Goal: Task Accomplishment & Management: Use online tool/utility

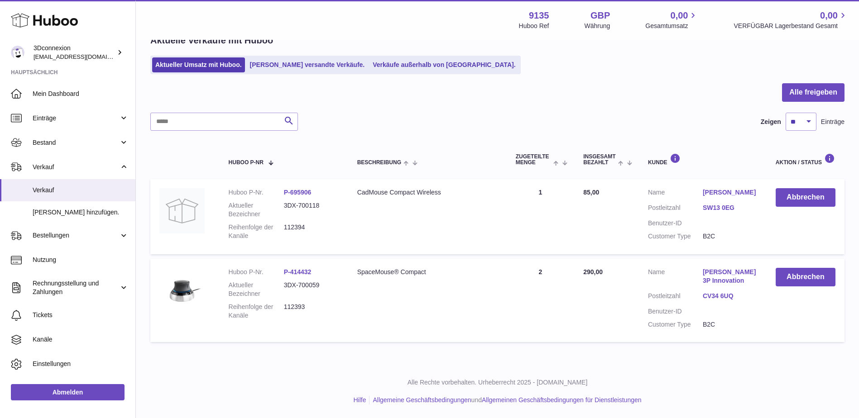
scroll to position [48, 0]
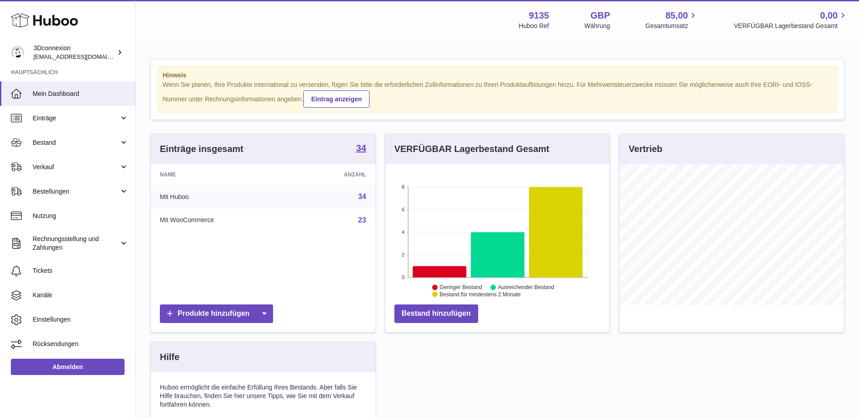
scroll to position [141, 224]
click at [53, 164] on span "Verkauf" at bounding box center [76, 167] width 86 height 9
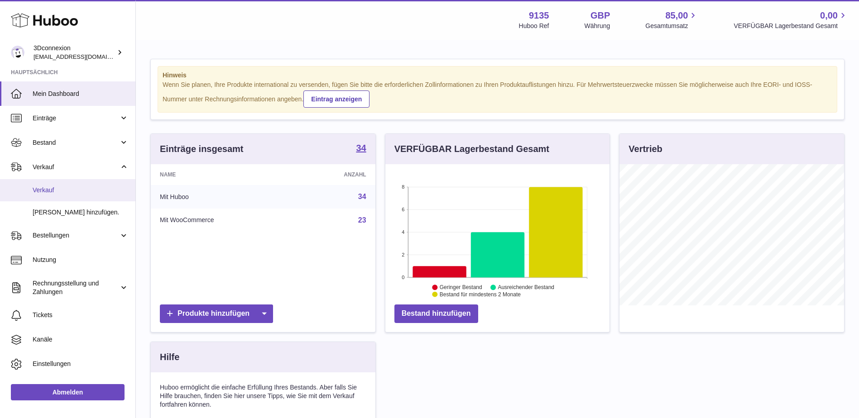
click at [59, 194] on span "Verkauf" at bounding box center [81, 190] width 96 height 9
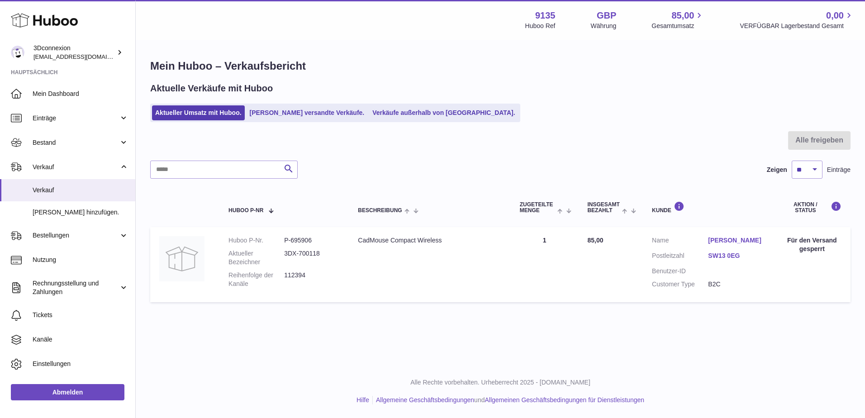
click at [412, 121] on ul "Aktueller Umsatz mit Huboo. Von Huboo versandte Verkäufe. Verkäufe außerhalb vo…" at bounding box center [335, 113] width 370 height 19
click at [417, 111] on link "Verkäufe außerhalb von [GEOGRAPHIC_DATA]." at bounding box center [443, 112] width 149 height 15
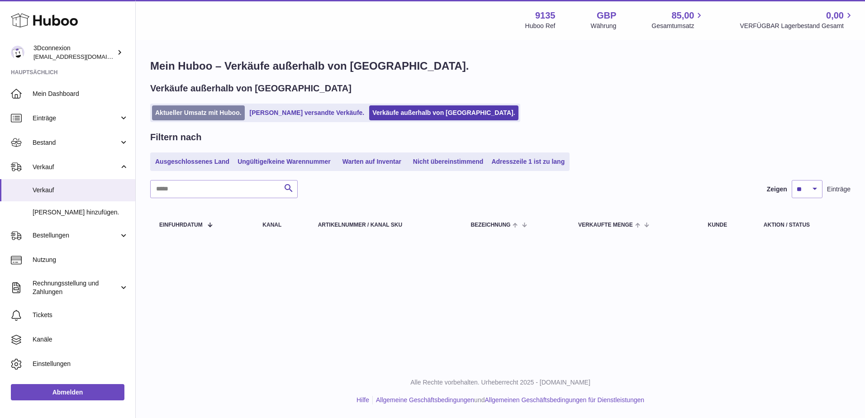
click at [207, 109] on link "Aktueller Umsatz mit Huboo." at bounding box center [198, 112] width 93 height 15
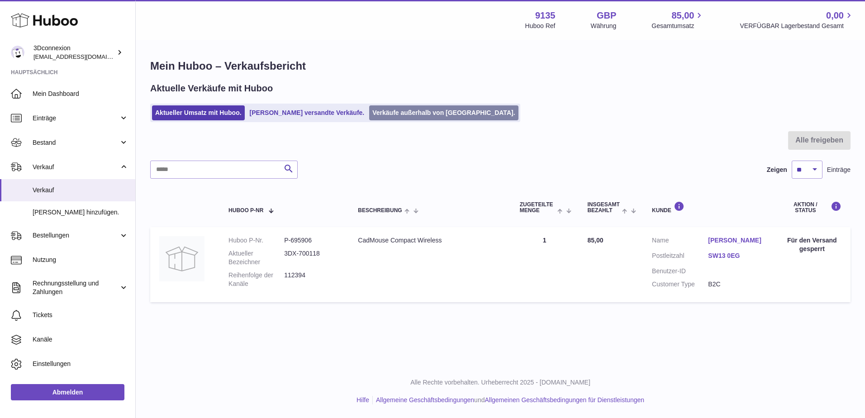
click at [429, 120] on link "Verkäufe außerhalb von [GEOGRAPHIC_DATA]." at bounding box center [443, 112] width 149 height 15
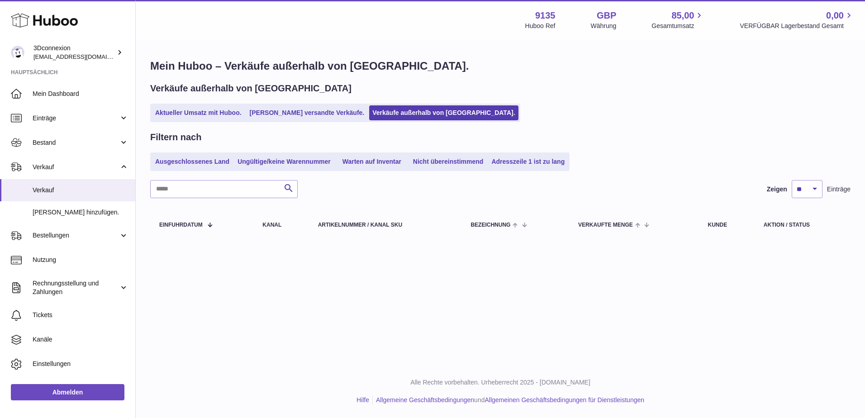
click at [194, 113] on link "Aktueller Umsatz mit Huboo." at bounding box center [198, 112] width 93 height 15
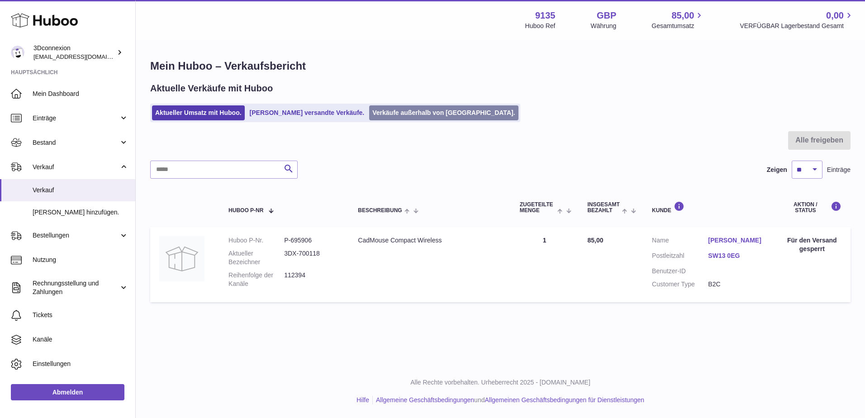
click at [395, 111] on link "Verkäufe außerhalb von [GEOGRAPHIC_DATA]." at bounding box center [443, 112] width 149 height 15
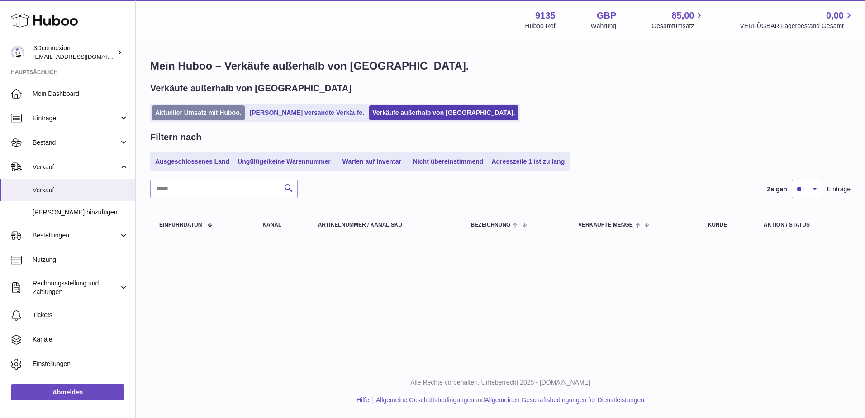
click at [194, 119] on link "Aktueller Umsatz mit Huboo." at bounding box center [198, 112] width 93 height 15
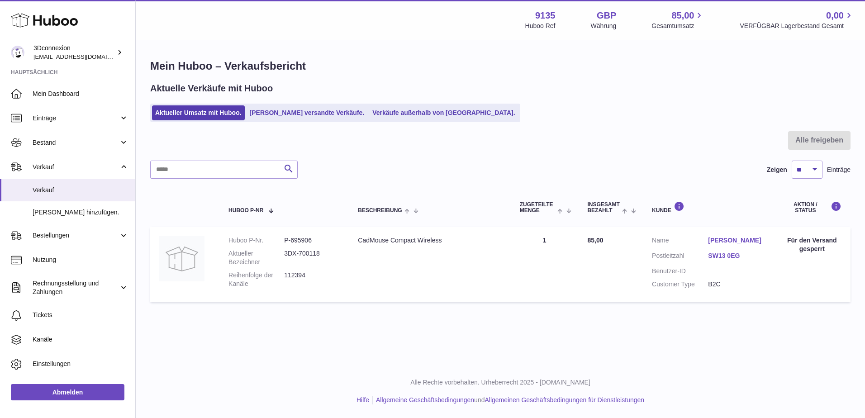
drag, startPoint x: 262, startPoint y: 353, endPoint x: 244, endPoint y: 362, distance: 19.4
click at [262, 353] on div "Menü Huboo 9135 Huboo Ref GBP Währung 85,00 Gesamtumsatz 0,00 VERFÜGBAR Lagerbe…" at bounding box center [501, 182] width 730 height 365
click at [391, 112] on link "Verkäufe außerhalb von [GEOGRAPHIC_DATA]." at bounding box center [443, 112] width 149 height 15
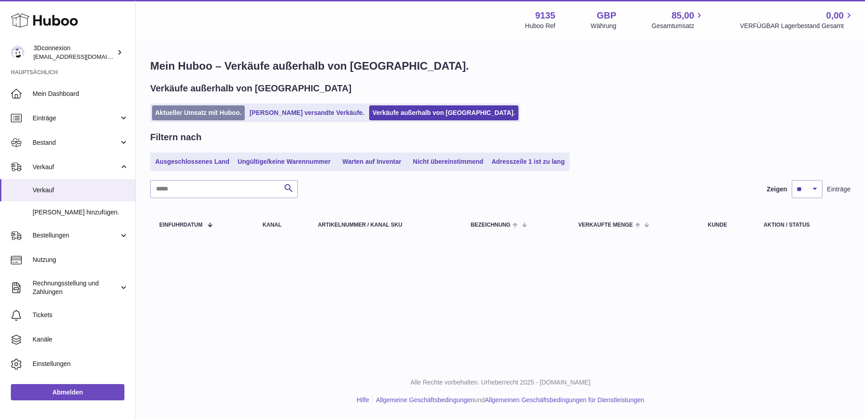
click at [237, 109] on link "Aktueller Umsatz mit Huboo." at bounding box center [198, 112] width 93 height 15
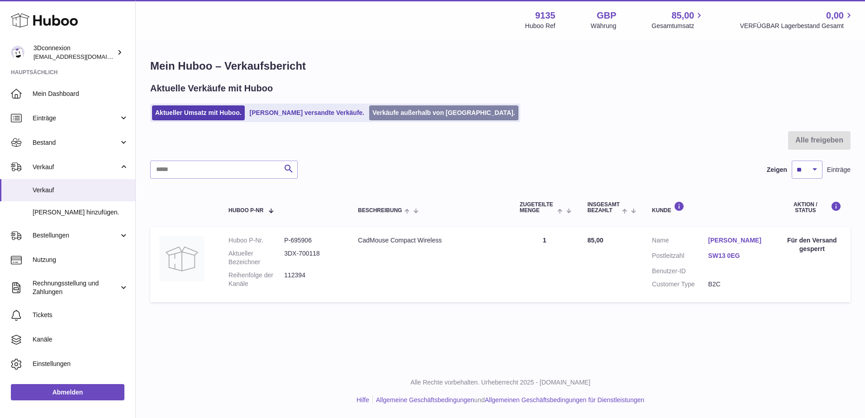
click at [401, 119] on link "Verkäufe außerhalb von [GEOGRAPHIC_DATA]." at bounding box center [443, 112] width 149 height 15
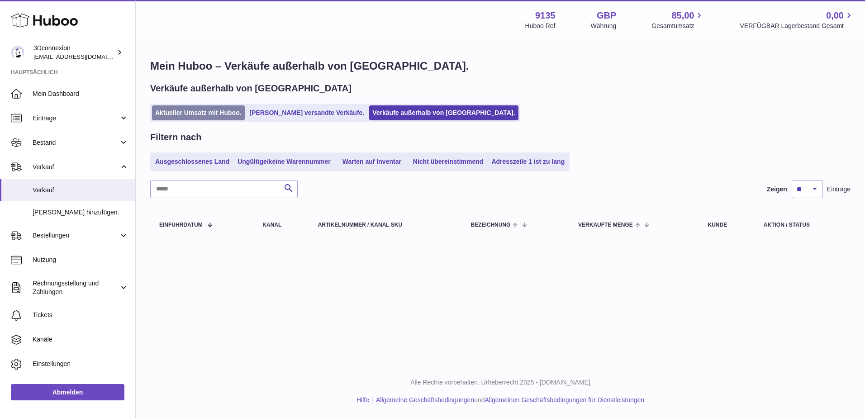
click at [243, 118] on link "Aktueller Umsatz mit Huboo." at bounding box center [198, 112] width 93 height 15
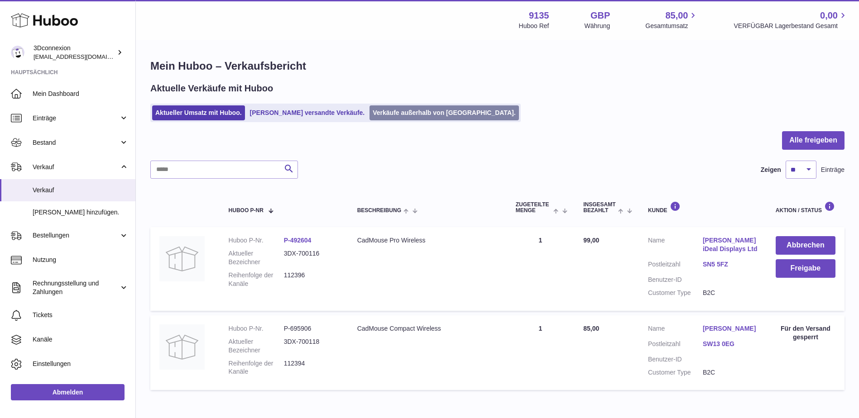
click at [441, 115] on link "Verkäufe außerhalb von [GEOGRAPHIC_DATA]." at bounding box center [443, 112] width 149 height 15
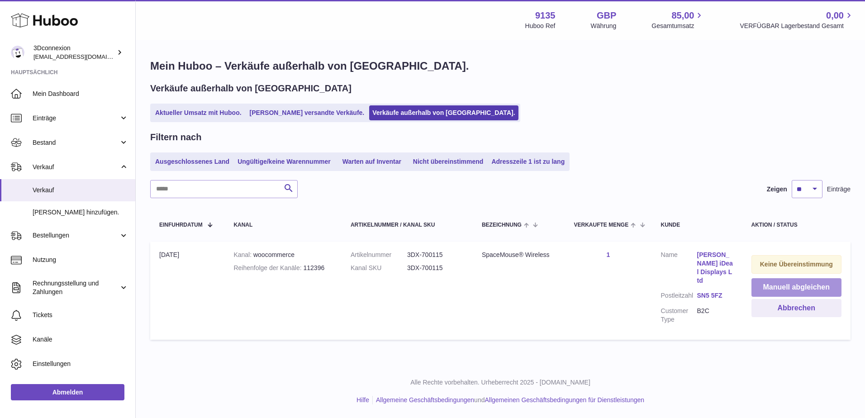
click at [790, 289] on button "Manuell abgleichen" at bounding box center [797, 287] width 90 height 19
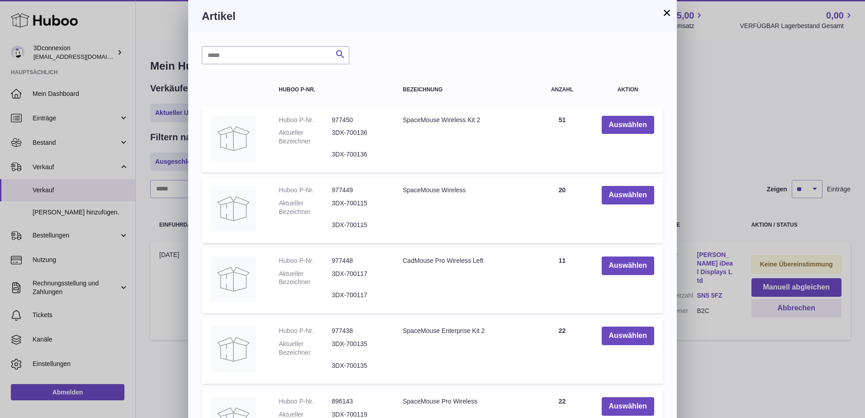
click at [664, 12] on button "×" at bounding box center [667, 12] width 11 height 11
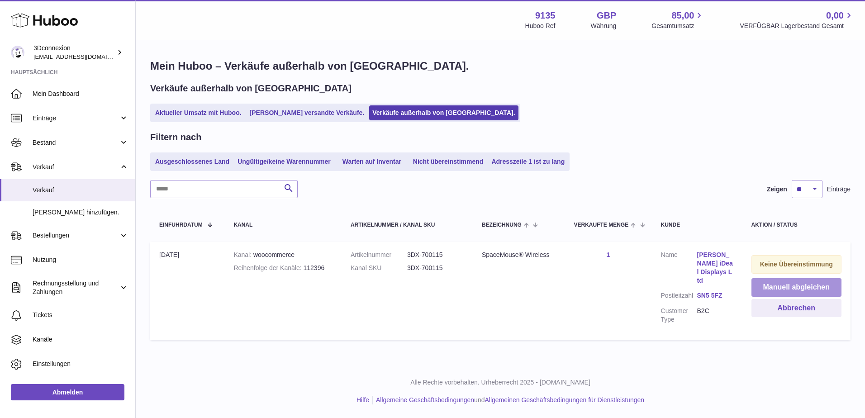
click at [766, 283] on button "Manuell abgleichen" at bounding box center [797, 287] width 90 height 19
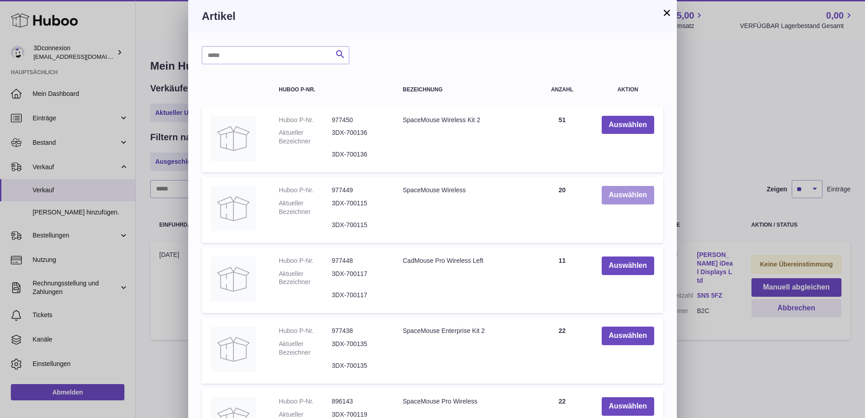
click at [631, 201] on button "Auswählen" at bounding box center [628, 195] width 53 height 19
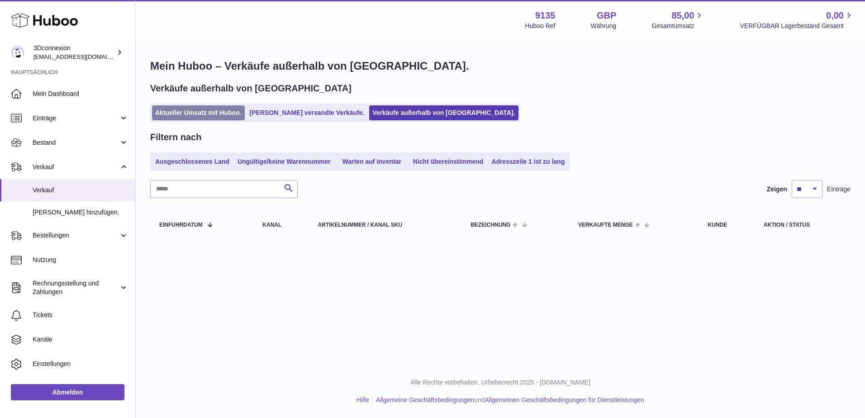
click at [162, 107] on link "Aktueller Umsatz mit Huboo." at bounding box center [198, 112] width 93 height 15
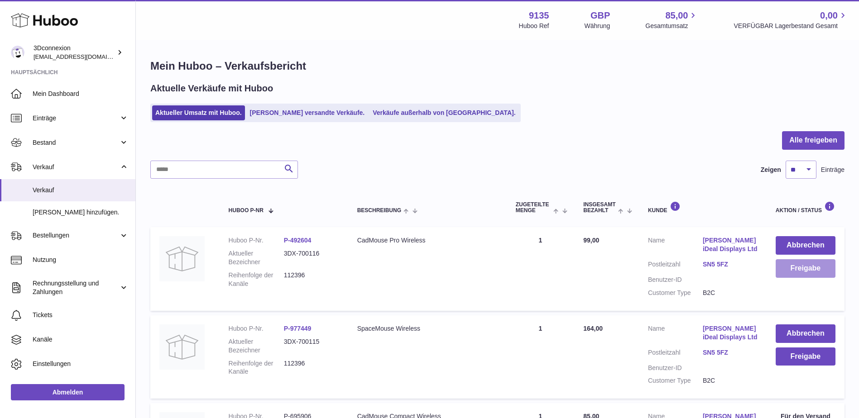
click at [804, 275] on button "Freigabe" at bounding box center [805, 268] width 60 height 19
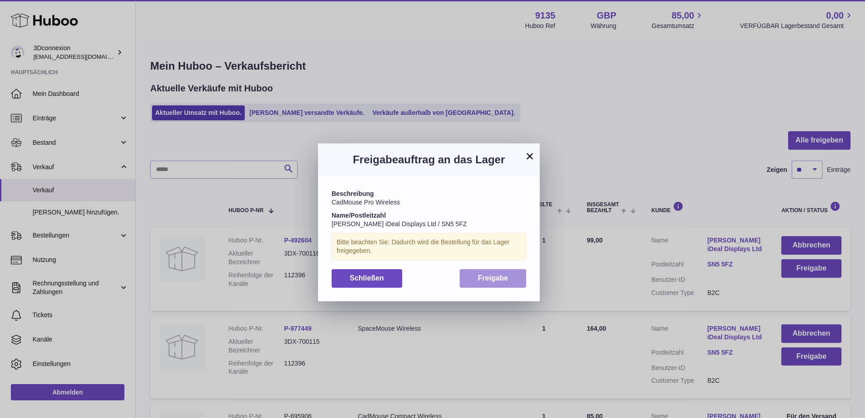
click at [488, 278] on span "Freigabe" at bounding box center [493, 278] width 30 height 8
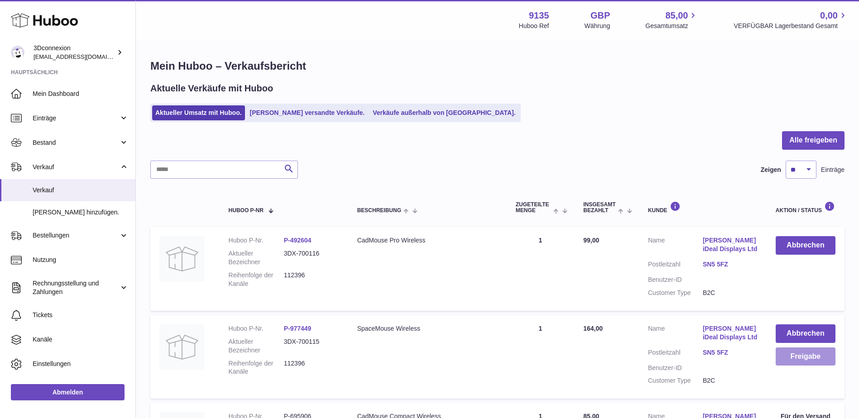
click at [806, 362] on button "Freigabe" at bounding box center [805, 357] width 60 height 19
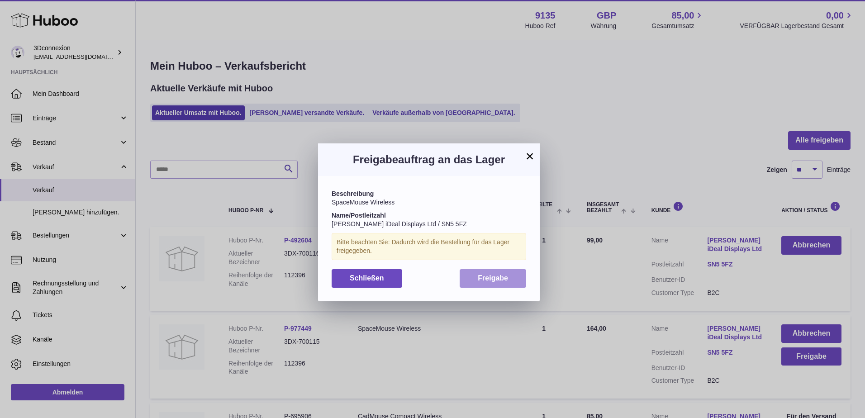
click at [473, 274] on button "Freigabe" at bounding box center [493, 278] width 67 height 19
